Goal: Task Accomplishment & Management: Complete application form

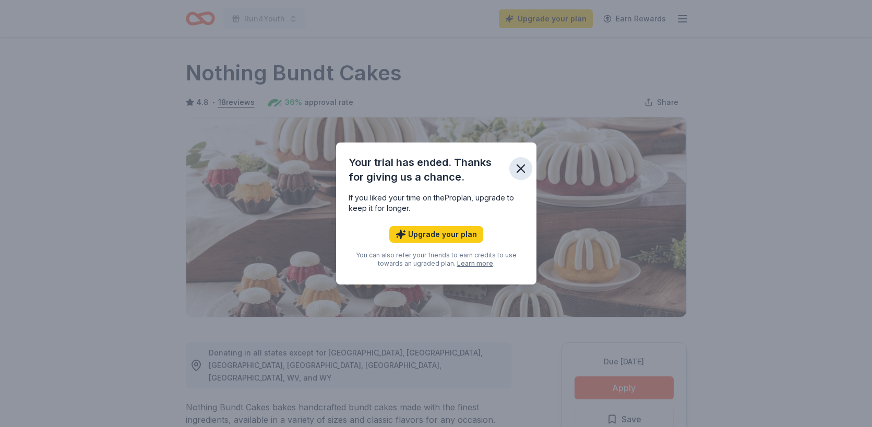
click at [521, 165] on icon "button" at bounding box center [520, 168] width 15 height 15
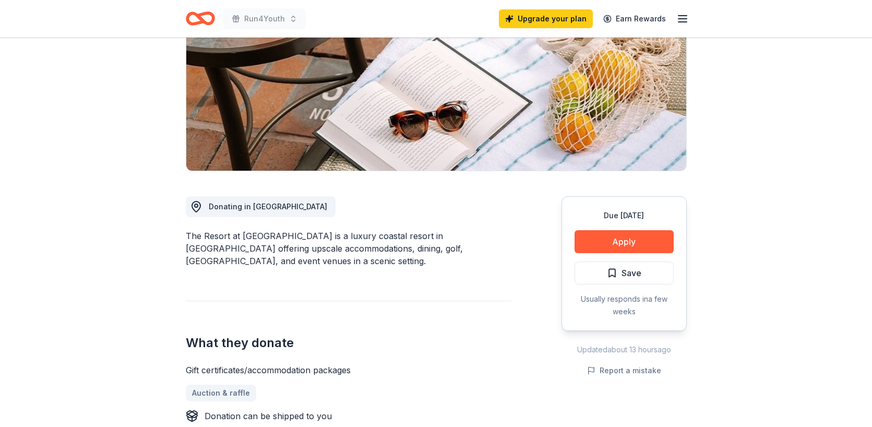
scroll to position [147, 0]
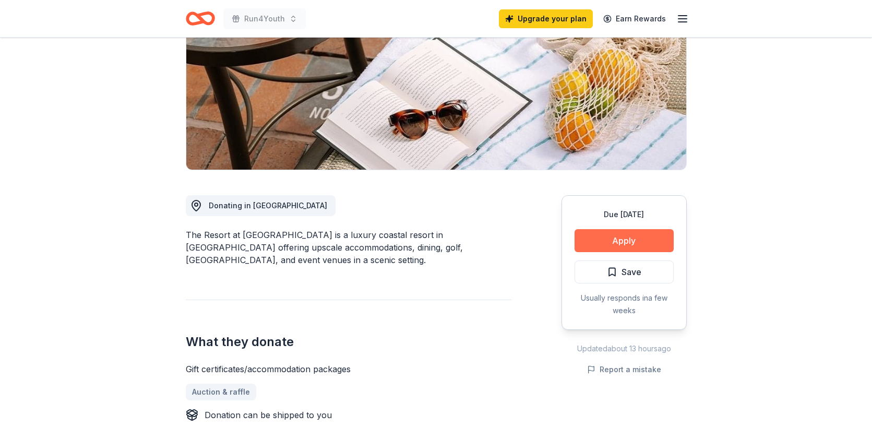
click at [642, 240] on button "Apply" at bounding box center [623, 240] width 99 height 23
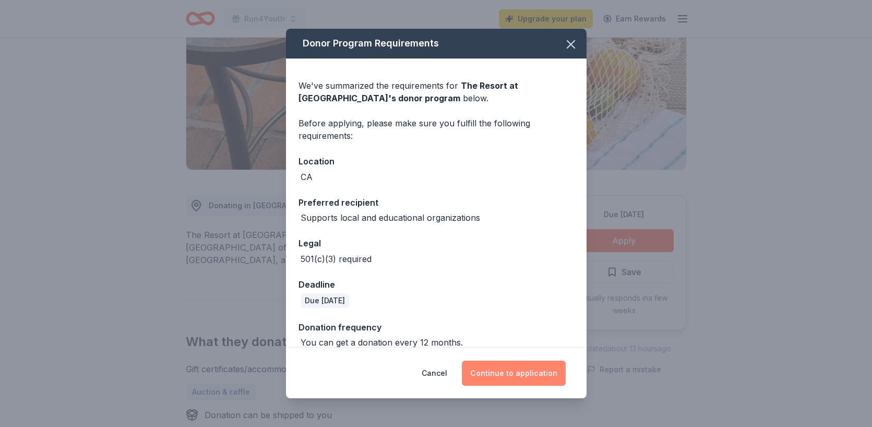
click at [517, 367] on button "Continue to application" at bounding box center [514, 373] width 104 height 25
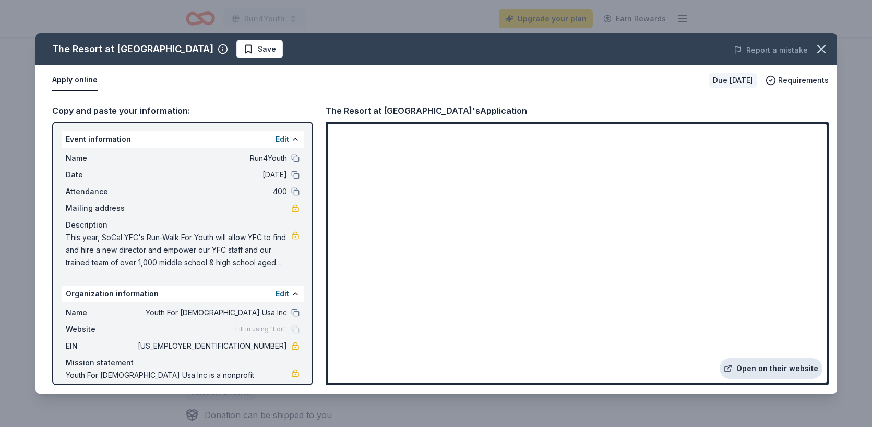
click at [752, 366] on link "Open on their website" at bounding box center [771, 368] width 103 height 21
